Goal: Task Accomplishment & Management: Manage account settings

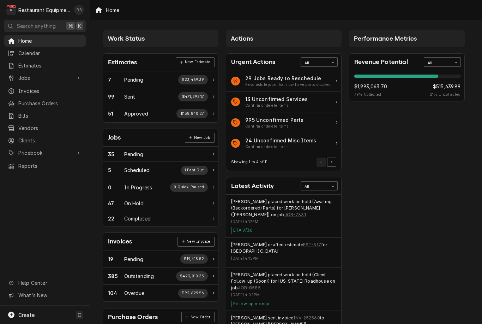
click at [31, 65] on span "Estimates" at bounding box center [50, 65] width 64 height 7
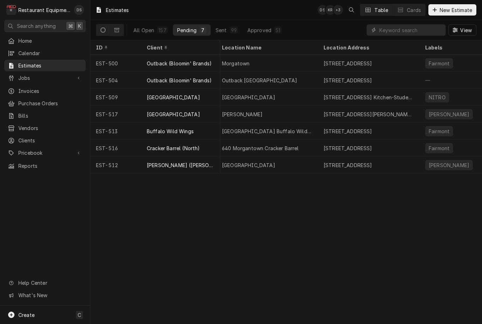
scroll to position [0, 156]
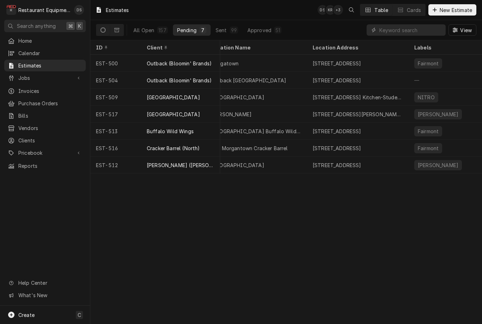
click at [285, 167] on div "[GEOGRAPHIC_DATA]" at bounding box center [257, 164] width 102 height 17
click at [285, 165] on div "Fayetteville" at bounding box center [257, 164] width 102 height 17
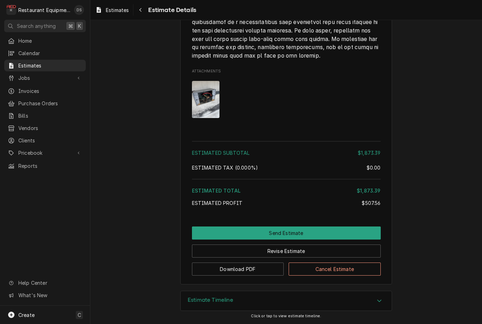
scroll to position [1515, 0]
click at [289, 232] on button "Send Estimate" at bounding box center [286, 232] width 189 height 13
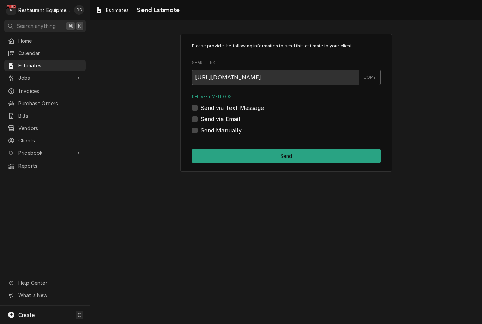
click at [201, 117] on label "Send via Email" at bounding box center [221, 119] width 40 height 8
click at [201, 117] on input "Send via Email" at bounding box center [295, 123] width 189 height 16
checkbox input "true"
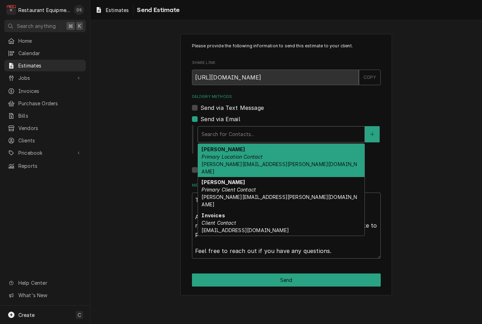
click at [287, 156] on div "Corey Primary Location Contact corey.miller@bobevans.com" at bounding box center [281, 160] width 167 height 33
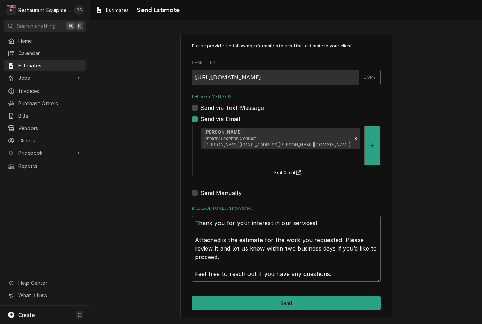
click at [279, 296] on button "Send" at bounding box center [286, 302] width 189 height 13
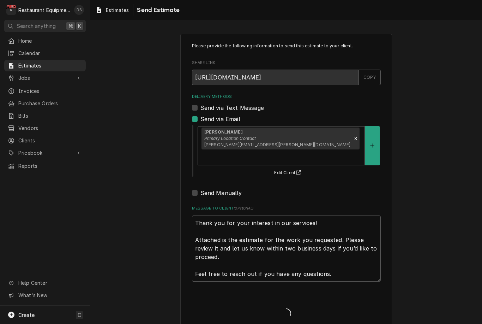
type textarea "x"
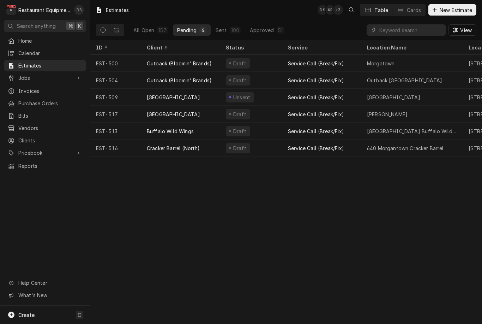
click at [284, 115] on div "Service Call (Break/Fix)" at bounding box center [322, 114] width 79 height 17
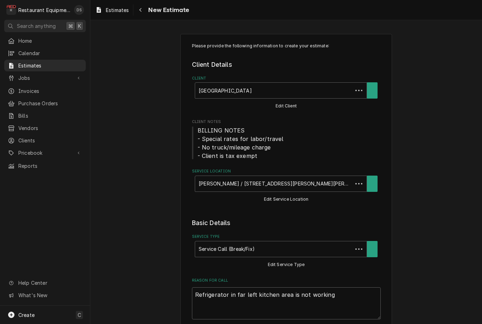
type textarea "x"
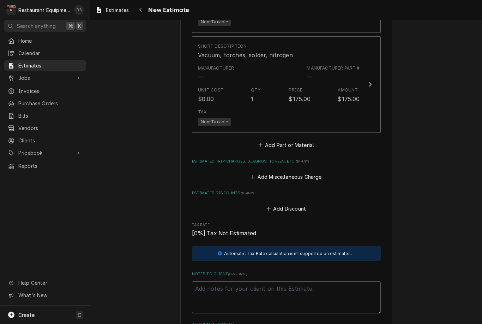
scroll to position [1566, 0]
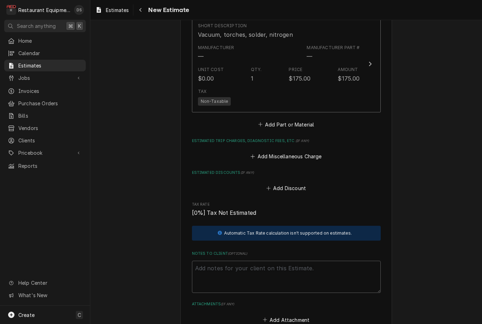
click at [303, 151] on button "Add Miscellaneous Charge" at bounding box center [286, 156] width 73 height 10
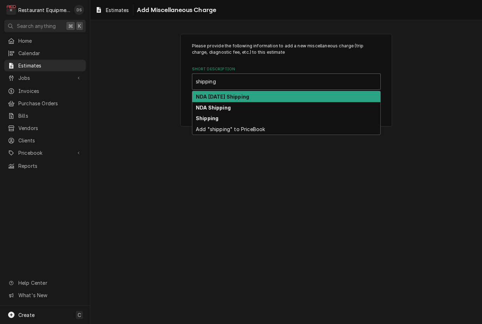
click at [247, 120] on div "Shipping" at bounding box center [286, 118] width 188 height 11
type input "shipping"
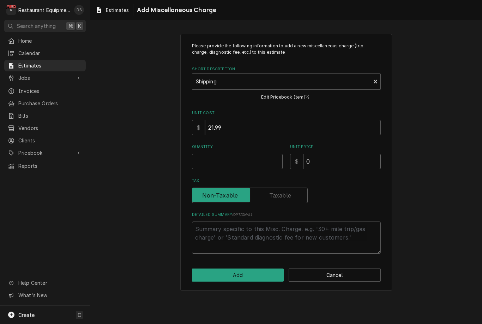
click at [332, 159] on input "0" at bounding box center [342, 162] width 78 height 16
type textarea "x"
type input "9"
type textarea "x"
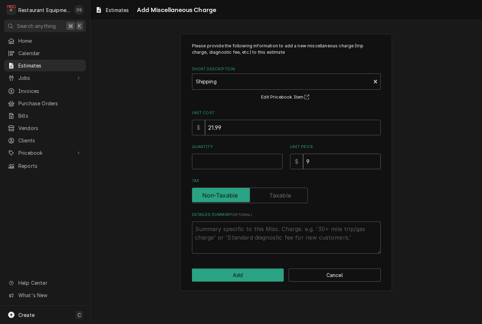
type input "93"
type textarea "x"
type input "93.4"
type textarea "x"
type input "93.46"
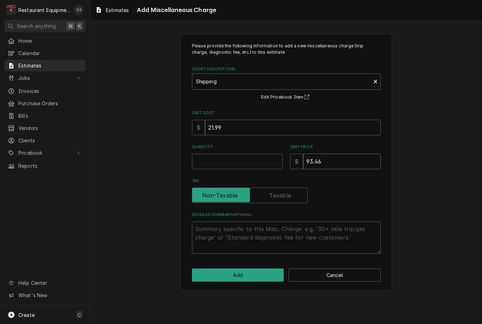
type textarea "x"
type input "93.46"
click at [242, 162] on input "Quantity" at bounding box center [237, 162] width 91 height 16
type textarea "x"
type input "1"
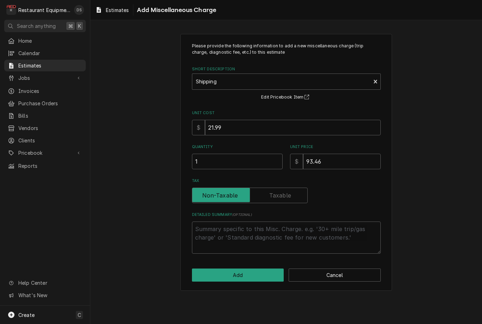
click at [258, 273] on button "Add" at bounding box center [238, 274] width 92 height 13
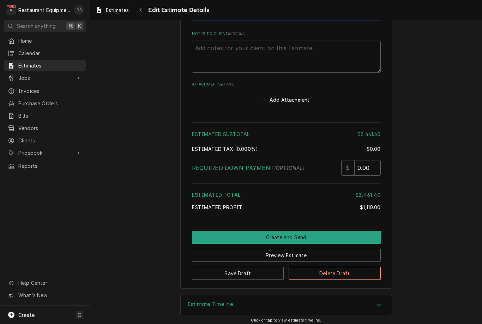
scroll to position [1863, 0]
click at [314, 231] on button "Create and Send" at bounding box center [286, 237] width 189 height 13
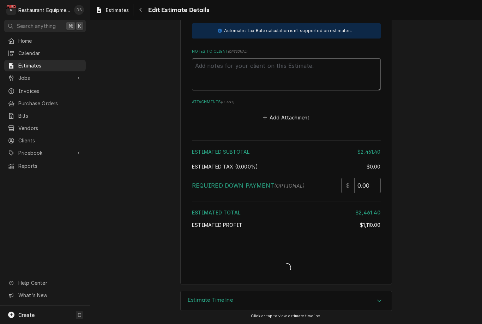
scroll to position [1840, 0]
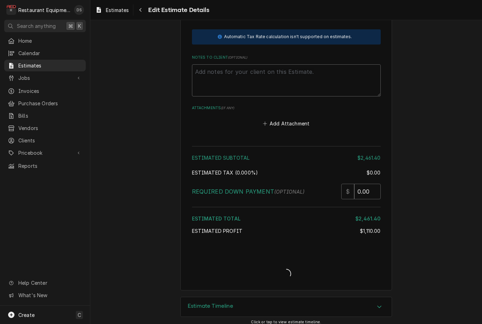
type textarea "x"
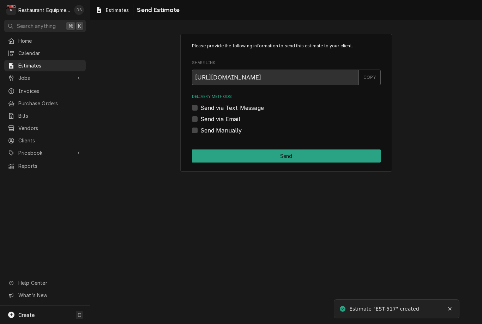
click at [201, 118] on label "Send via Email" at bounding box center [221, 119] width 40 height 8
click at [201, 118] on input "Send via Email" at bounding box center [295, 123] width 189 height 16
checkbox input "true"
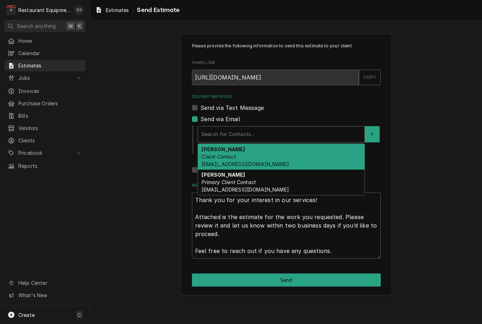
click at [294, 183] on div "Malati Reeve Primary Client Contact mreeve@k12.wv.us" at bounding box center [281, 183] width 167 height 26
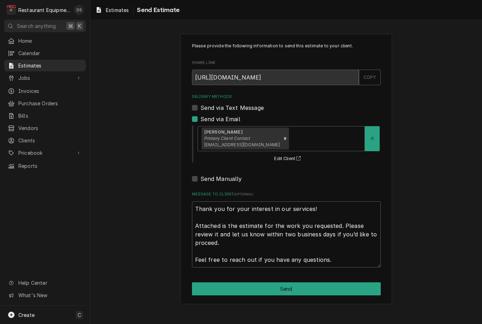
click at [300, 284] on button "Send" at bounding box center [286, 288] width 189 height 13
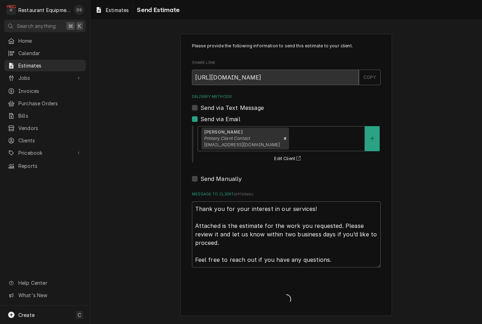
type textarea "x"
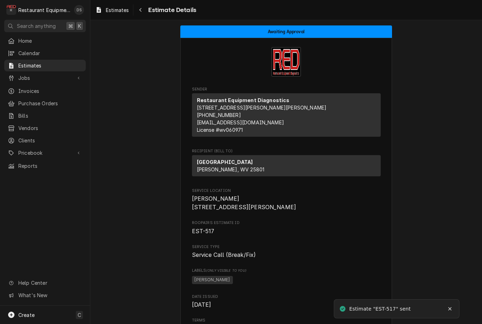
click at [142, 9] on icon "Navigate back" at bounding box center [140, 9] width 3 height 5
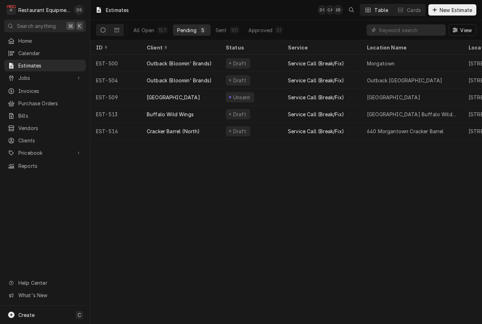
click at [272, 115] on div "Draft" at bounding box center [251, 114] width 62 height 17
click at [274, 112] on div "Draft" at bounding box center [251, 114] width 62 height 17
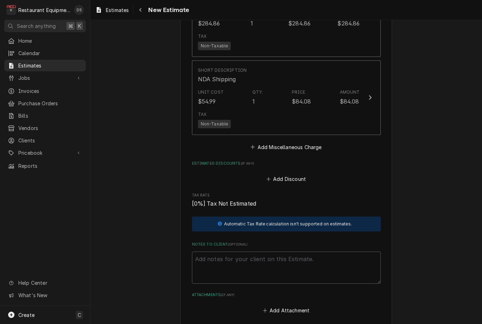
scroll to position [1559, 0]
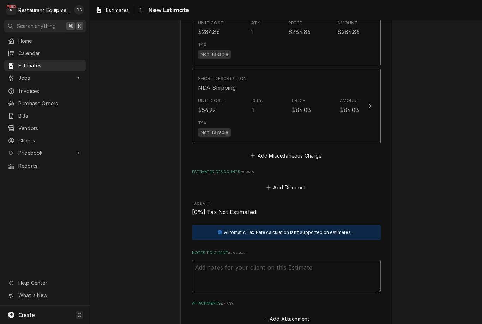
click at [363, 119] on button "Short Description NDA Shipping Unit Cost $54.99 Qty. 1 Price $84.08 Amount $84.…" at bounding box center [286, 106] width 189 height 75
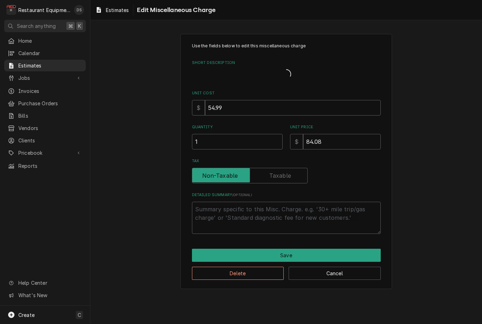
type textarea "x"
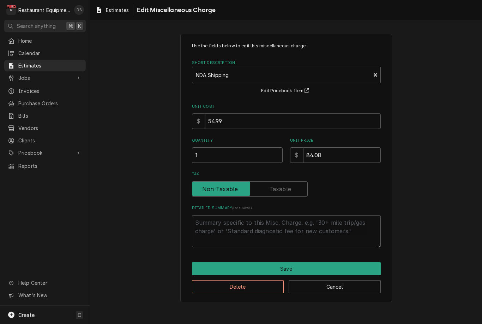
click at [313, 76] on div "Short Description" at bounding box center [282, 75] width 172 height 13
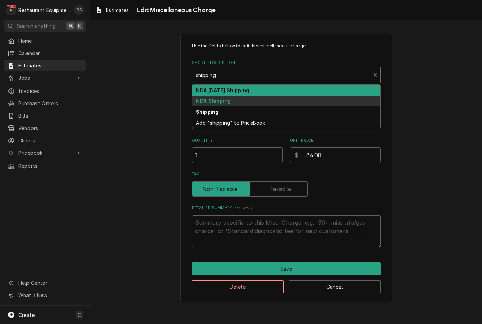
click at [250, 113] on div "Shipping" at bounding box center [286, 111] width 188 height 11
type input "shipping"
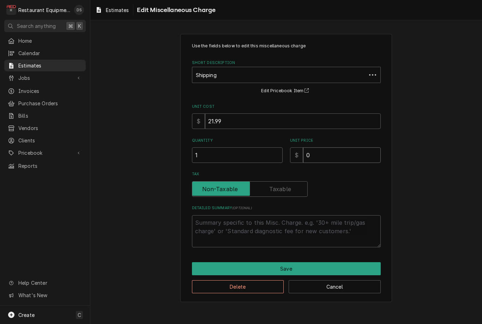
click at [340, 153] on input "0" at bounding box center [342, 155] width 78 height 16
type textarea "x"
type input "8"
type textarea "x"
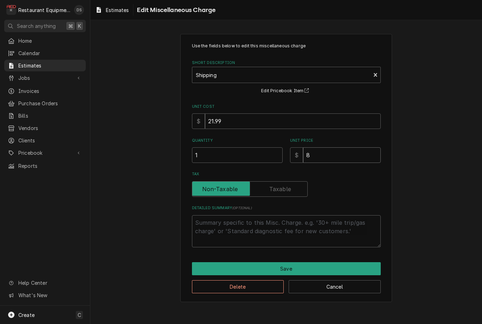
type input "87"
type textarea "x"
type input "87.9"
type textarea "x"
type input "87.97"
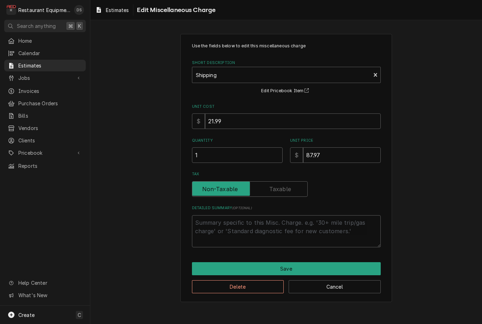
click at [270, 267] on button "Save" at bounding box center [286, 268] width 189 height 13
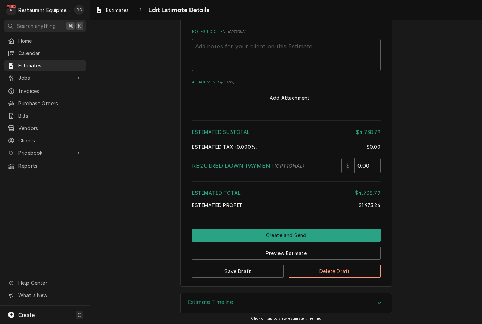
click at [309, 228] on button "Create and Send" at bounding box center [286, 234] width 189 height 13
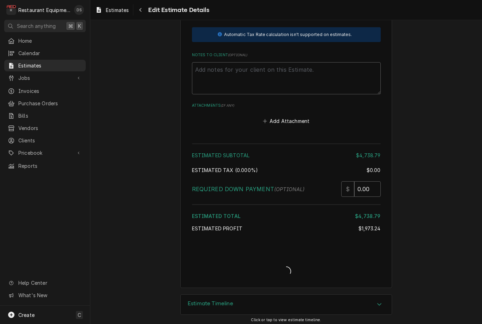
type textarea "x"
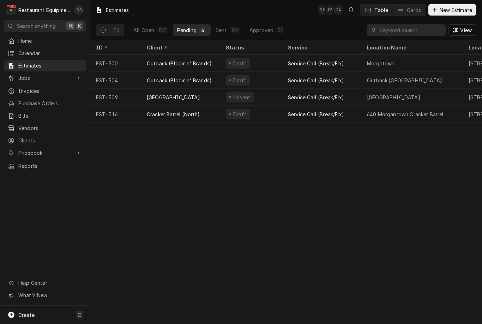
click at [271, 111] on div "Draft" at bounding box center [251, 114] width 62 height 17
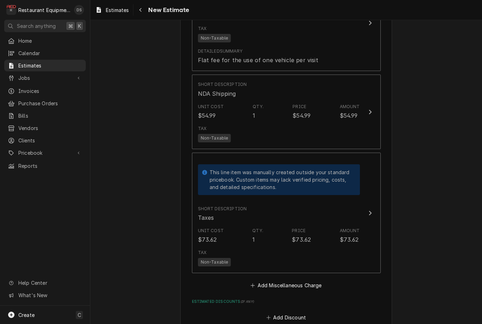
scroll to position [1886, 0]
click at [359, 112] on div "Amount $54.99" at bounding box center [350, 111] width 20 height 16
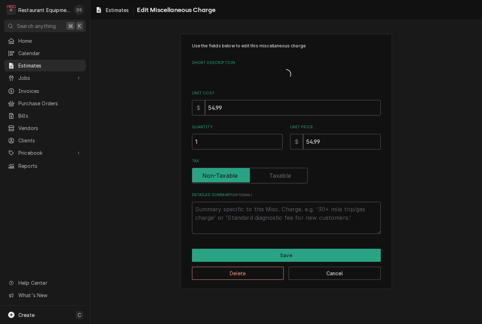
type textarea "x"
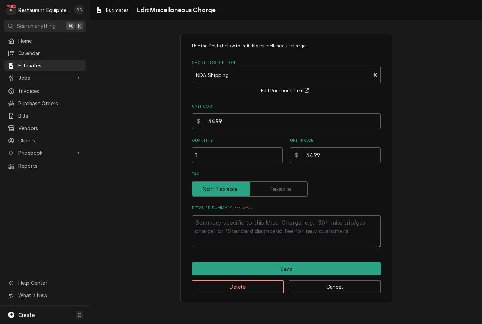
click at [384, 69] on div "Use the fields below to edit this miscellaneous charge Short Description NDA Sh…" at bounding box center [286, 168] width 212 height 268
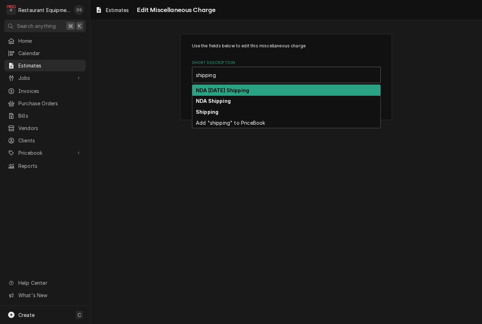
click at [261, 112] on div "Shipping" at bounding box center [286, 111] width 188 height 11
type input "shipping"
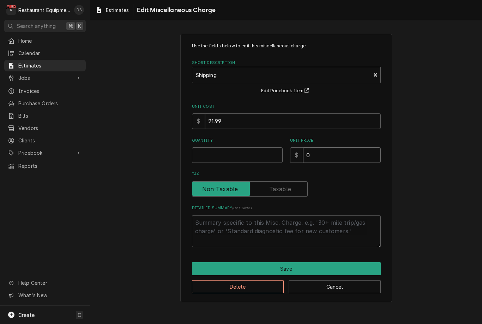
click at [333, 155] on input "0" at bounding box center [342, 155] width 78 height 16
type textarea "x"
type input "7"
type textarea "x"
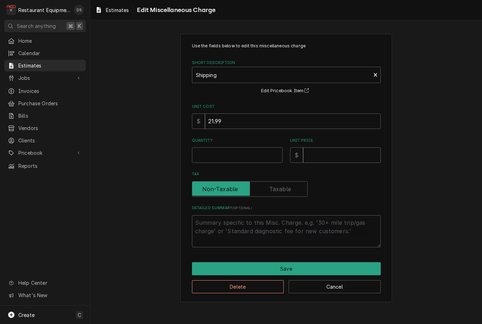
type textarea "x"
type input "6"
type textarea "x"
type input "67"
type textarea "x"
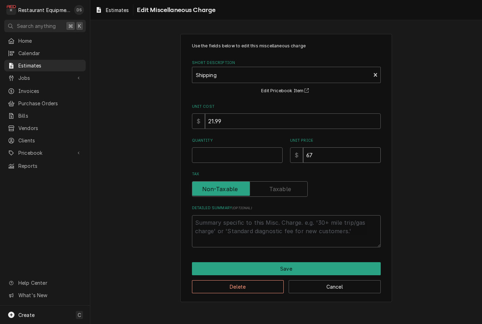
type input "67.3"
type textarea "x"
type input "67.32"
type textarea "x"
type input "67.32"
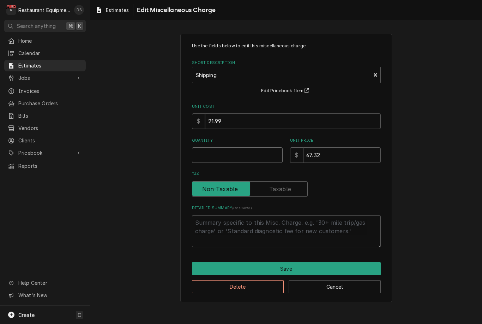
click at [250, 157] on input "Quantity" at bounding box center [237, 155] width 91 height 16
type textarea "x"
type input "1"
click at [298, 269] on button "Save" at bounding box center [286, 268] width 189 height 13
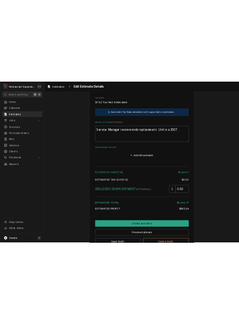
scroll to position [2187, 0]
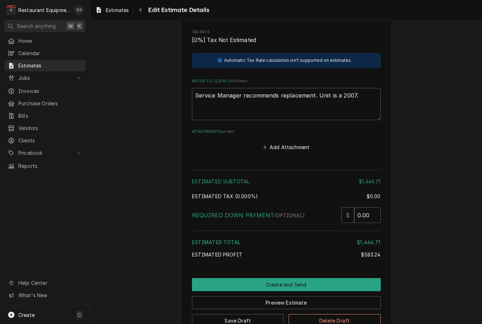
type textarea "x"
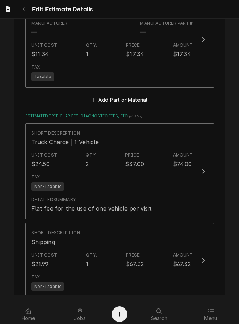
scroll to position [1829, 0]
click at [23, 9] on icon "Navigate back" at bounding box center [23, 9] width 2 height 4
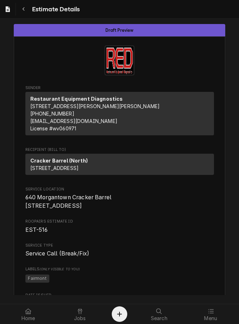
click at [25, 10] on icon "Navigate back" at bounding box center [23, 9] width 3 height 5
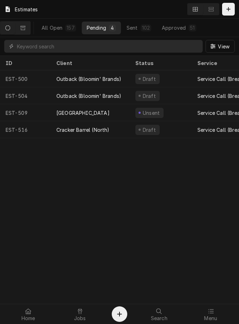
click at [57, 31] on div "All Open" at bounding box center [52, 27] width 21 height 7
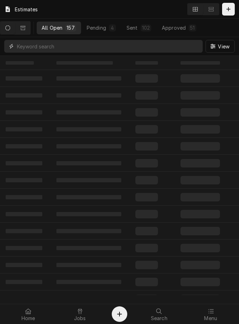
click at [29, 52] on input "Dynamic Content Wrapper" at bounding box center [108, 46] width 183 height 13
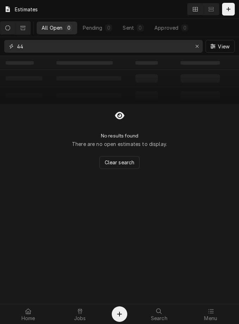
type input "4"
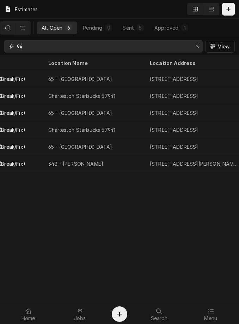
scroll to position [0, 273]
type input "94"
click at [202, 47] on button "Erase input" at bounding box center [197, 46] width 11 height 11
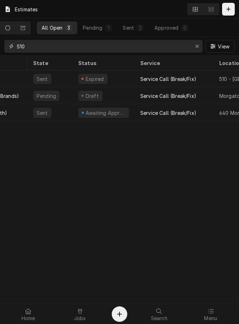
scroll to position [0, 102]
type input "510"
click at [197, 113] on div "Service Call (Break/Fix)" at bounding box center [169, 112] width 56 height 7
click at [197, 112] on div "Service Call (Break/Fix)" at bounding box center [169, 112] width 56 height 7
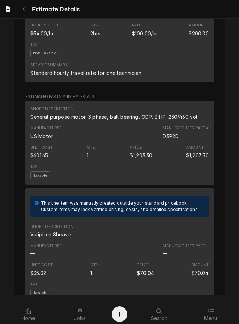
scroll to position [735, 0]
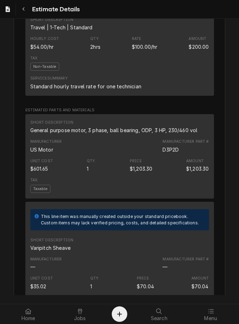
click at [26, 9] on div "Navigate back" at bounding box center [23, 9] width 7 height 7
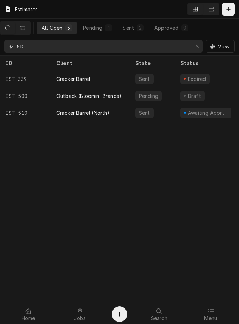
click at [198, 46] on icon "Erase input" at bounding box center [198, 46] width 4 height 5
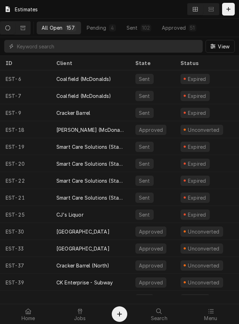
click at [112, 28] on div "4" at bounding box center [112, 27] width 7 height 7
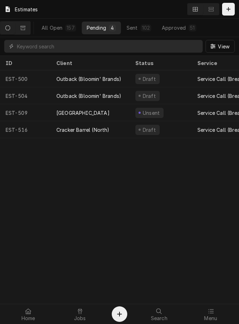
click at [106, 130] on div "Cracker Barrel (North)" at bounding box center [83, 129] width 53 height 7
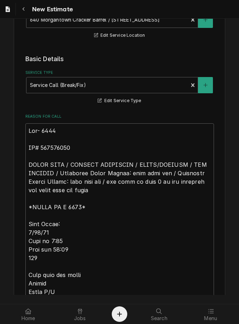
scroll to position [160, 0]
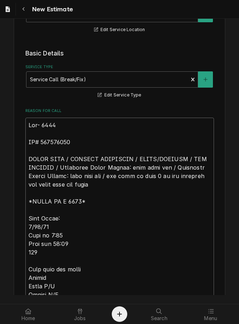
click at [72, 142] on textarea "Reason For Call" at bounding box center [119, 261] width 189 height 286
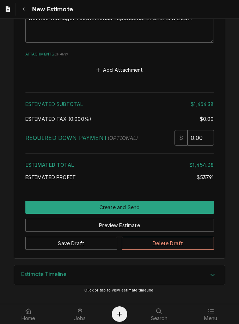
click at [132, 220] on button "Preview Estimate" at bounding box center [119, 225] width 189 height 13
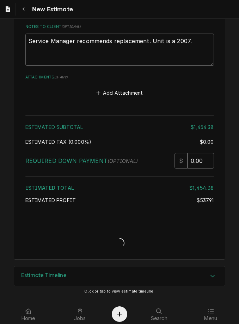
type textarea "x"
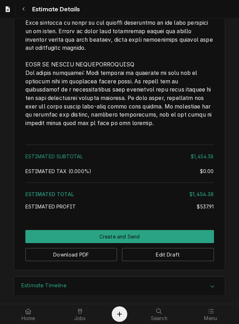
scroll to position [1919, 0]
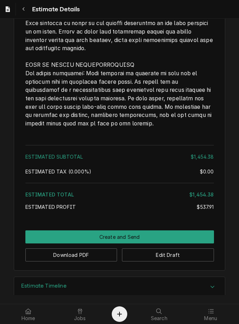
click at [170, 248] on button "Edit Draft" at bounding box center [168, 254] width 92 height 13
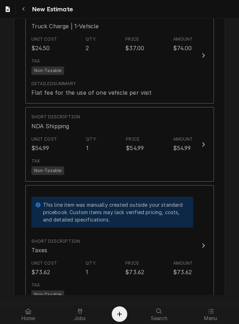
scroll to position [1856, 0]
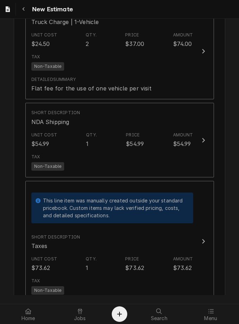
click at [175, 144] on div "$54.99" at bounding box center [182, 143] width 18 height 8
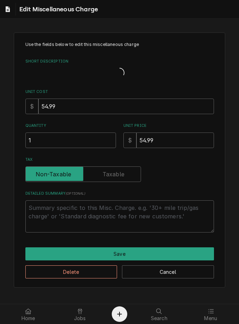
type textarea "x"
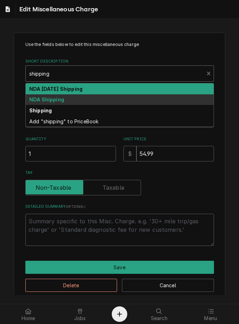
click at [88, 112] on div "Shipping" at bounding box center [120, 110] width 188 height 11
type input "shipping"
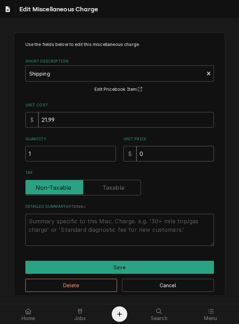
click at [184, 151] on input "0" at bounding box center [176, 154] width 78 height 16
type textarea "x"
type input "6"
type textarea "x"
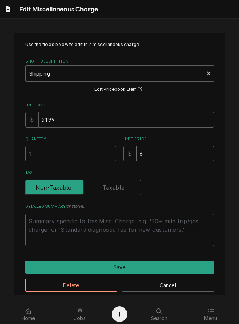
type input "67"
type textarea "x"
type input "67.2"
type textarea "x"
type input "67.23"
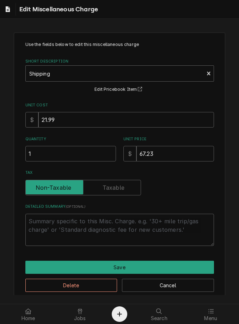
click at [141, 262] on button "Save" at bounding box center [119, 267] width 189 height 13
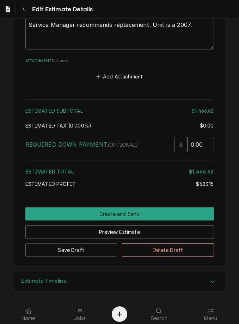
scroll to position [2258, 0]
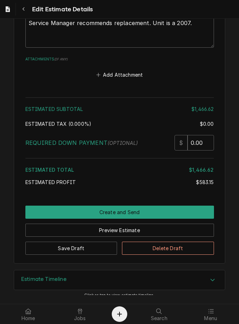
click at [115, 229] on button "Preview Estimate" at bounding box center [119, 230] width 189 height 13
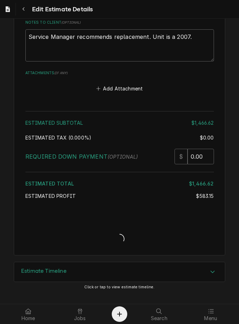
scroll to position [2240, 0]
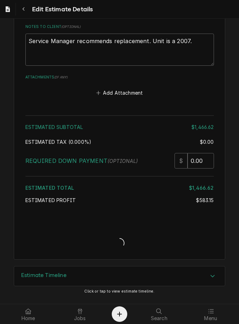
type textarea "x"
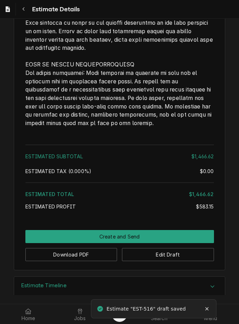
scroll to position [1919, 0]
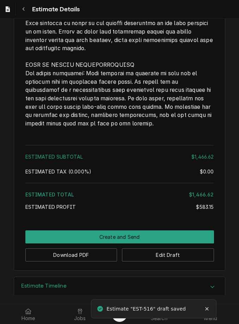
click at [82, 248] on button "Download PDF" at bounding box center [71, 254] width 92 height 13
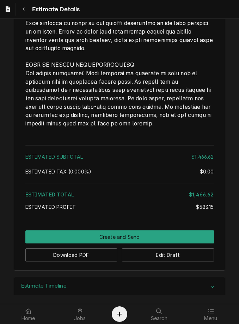
click at [87, 248] on button "Download PDF" at bounding box center [71, 254] width 92 height 13
click at [122, 230] on button "Create and Send" at bounding box center [119, 236] width 189 height 13
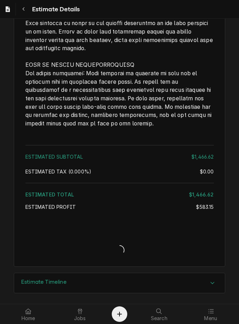
scroll to position [1915, 0]
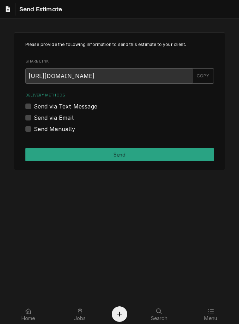
click at [34, 129] on label "Send Manually" at bounding box center [55, 129] width 42 height 8
click at [34, 129] on input "Send Manually" at bounding box center [128, 133] width 189 height 16
checkbox input "true"
click at [112, 151] on button "Send" at bounding box center [119, 154] width 189 height 13
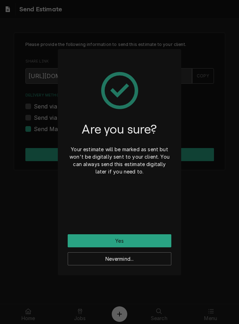
click at [138, 237] on button "Yes" at bounding box center [120, 240] width 104 height 13
